Goal: Information Seeking & Learning: Learn about a topic

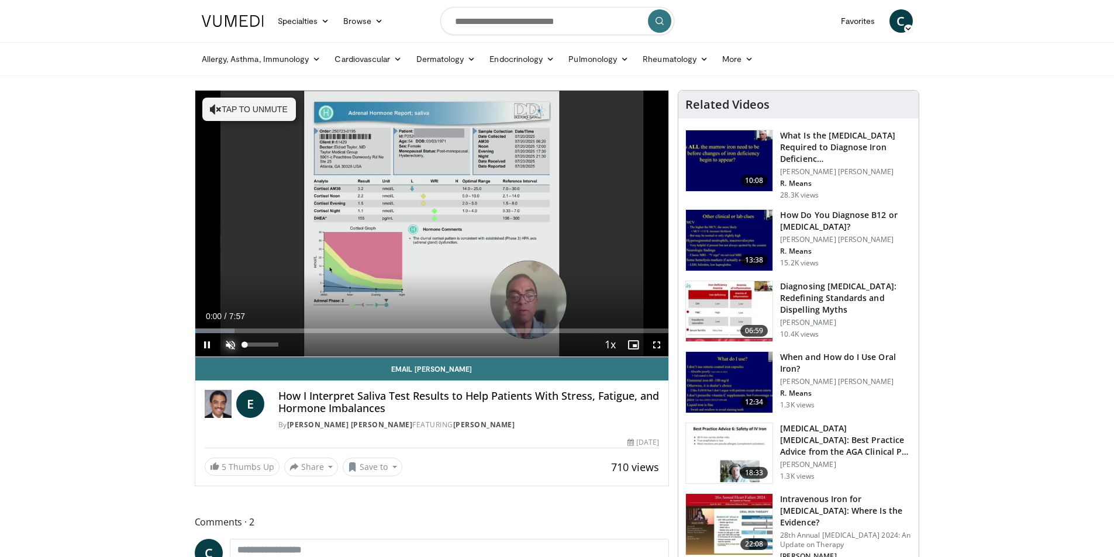
click at [230, 344] on span "Video Player" at bounding box center [230, 344] width 23 height 23
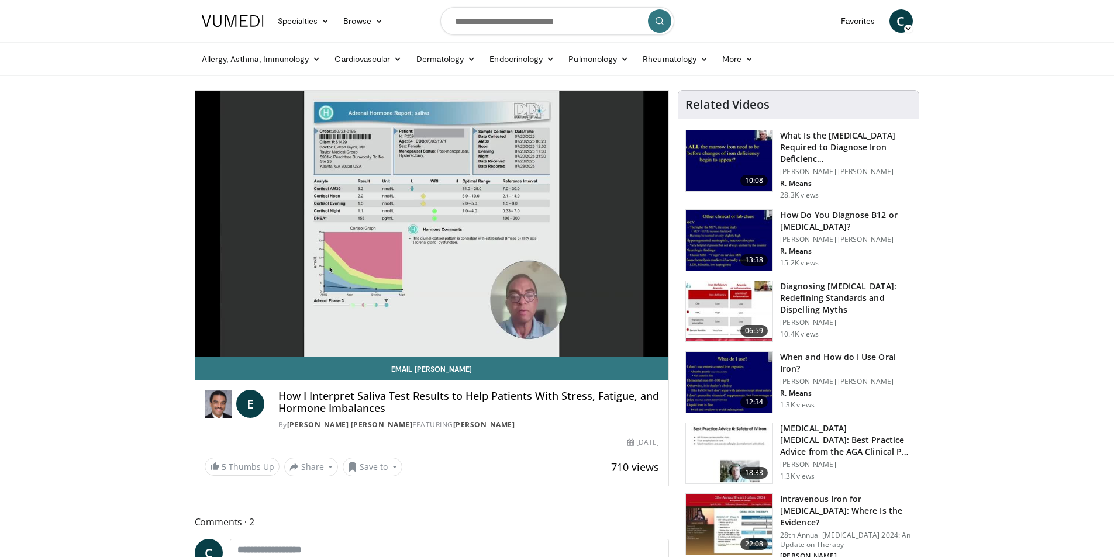
click at [266, 345] on div "10 seconds Tap to unmute" at bounding box center [432, 224] width 474 height 266
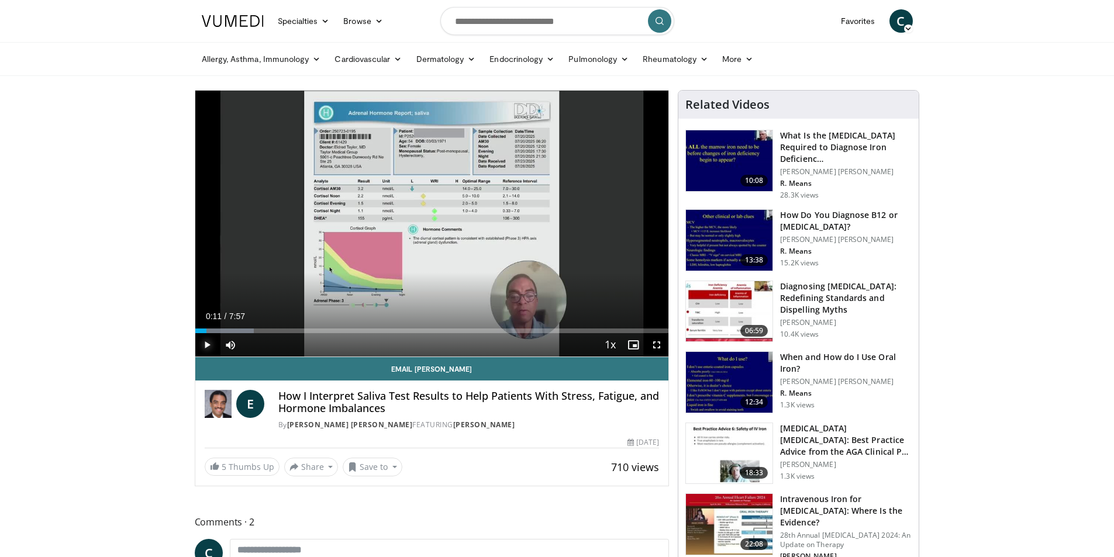
click at [207, 344] on span "Video Player" at bounding box center [206, 344] width 23 height 23
click at [270, 344] on video-js "**********" at bounding box center [432, 224] width 474 height 267
click at [208, 342] on span "Video Player" at bounding box center [206, 344] width 23 height 23
click at [208, 346] on span "Video Player" at bounding box center [206, 344] width 23 height 23
click at [653, 344] on span "Video Player" at bounding box center [656, 344] width 23 height 23
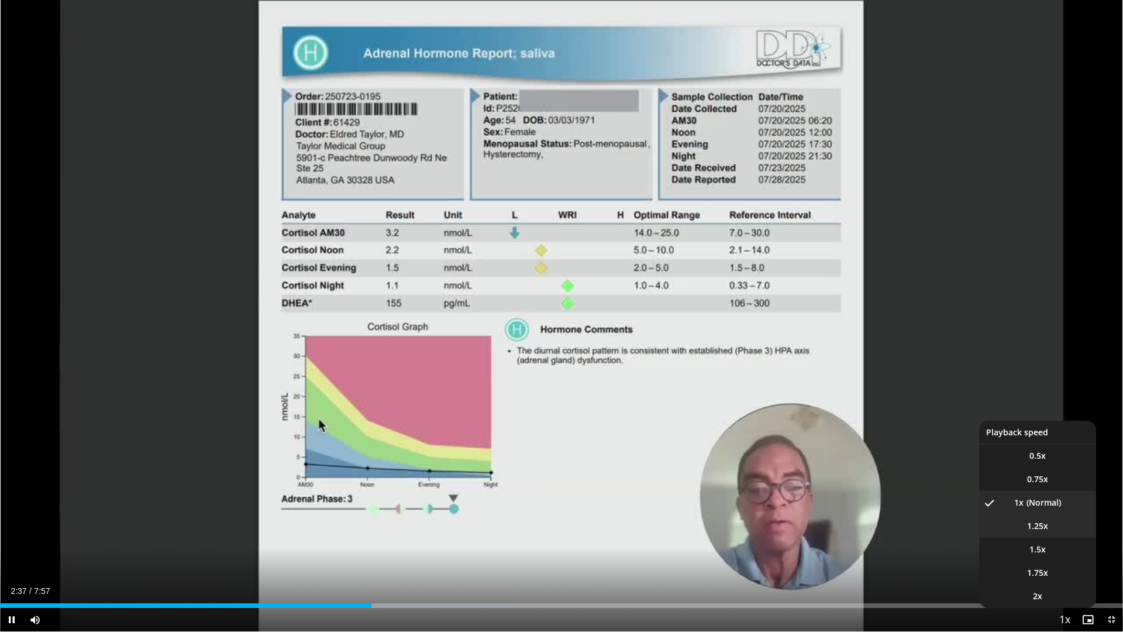
click at [1040, 522] on span "1.25x" at bounding box center [1037, 526] width 21 height 12
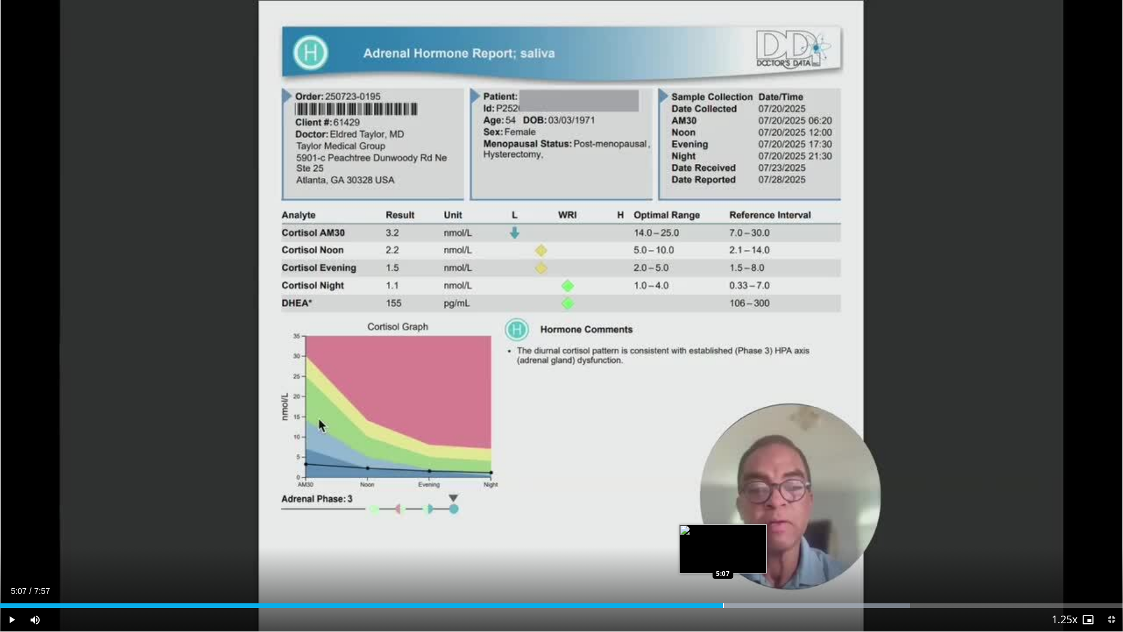
click at [723, 557] on div "Progress Bar" at bounding box center [723, 605] width 1 height 5
click at [694, 557] on div "Progress Bar" at bounding box center [694, 605] width 1 height 5
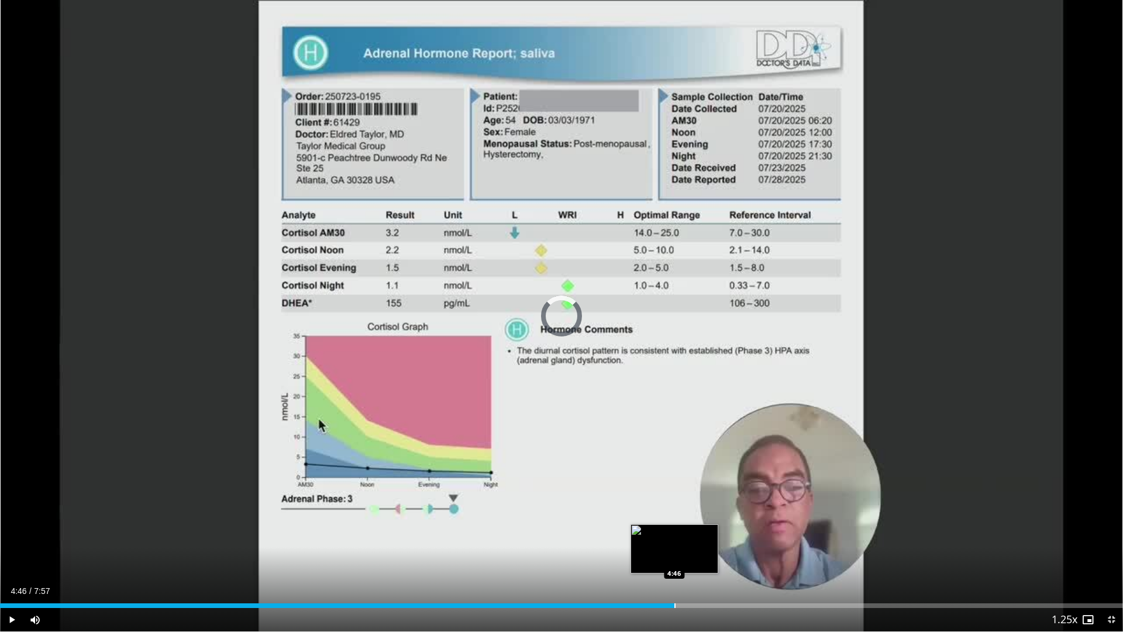
click at [674, 557] on div "Progress Bar" at bounding box center [674, 605] width 1 height 5
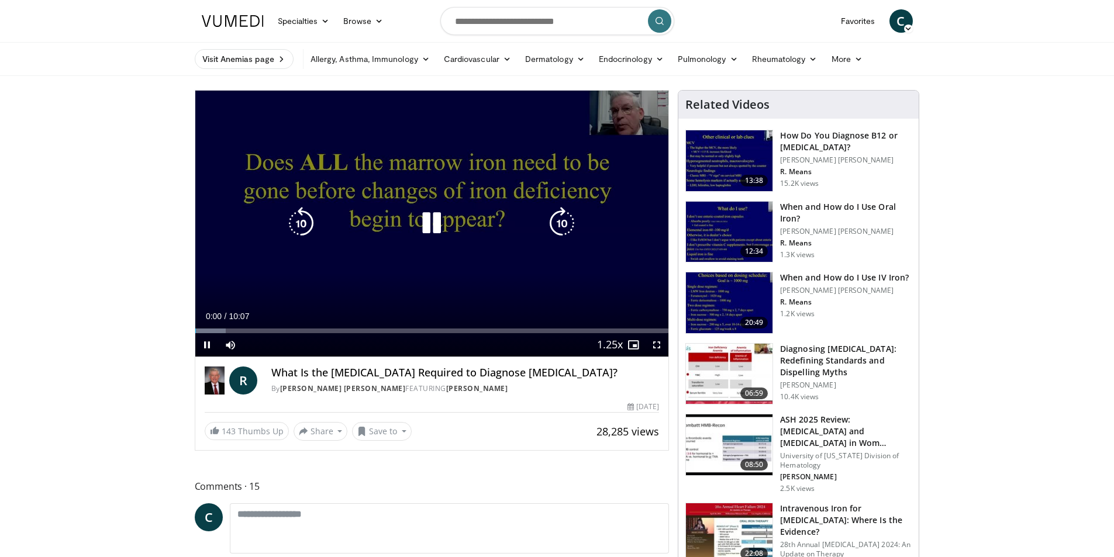
click at [426, 220] on icon "Video Player" at bounding box center [431, 223] width 33 height 33
